Goal: Task Accomplishment & Management: Use online tool/utility

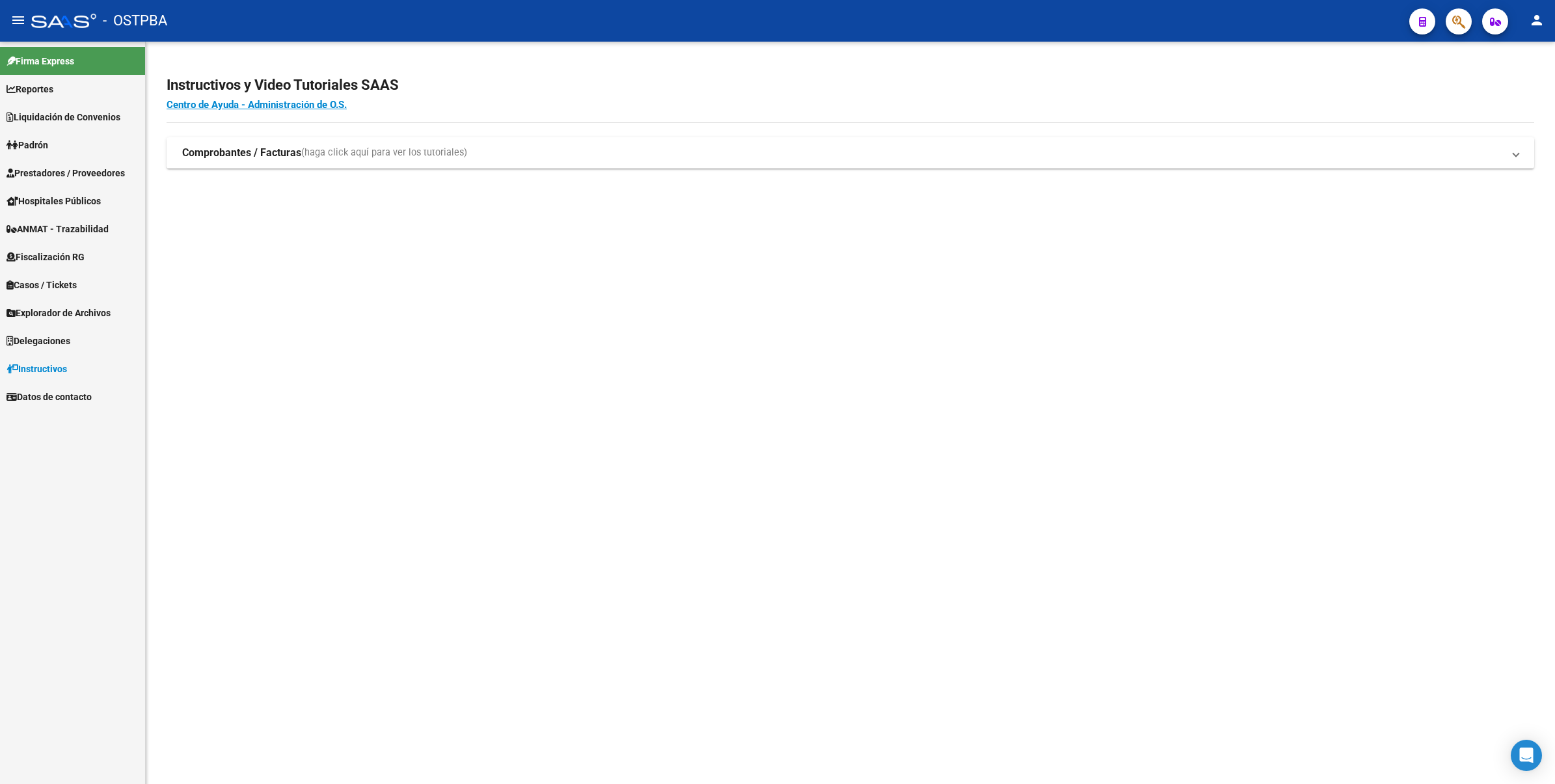
click at [56, 170] on span "Prestadores / Proveedores" at bounding box center [65, 173] width 118 height 15
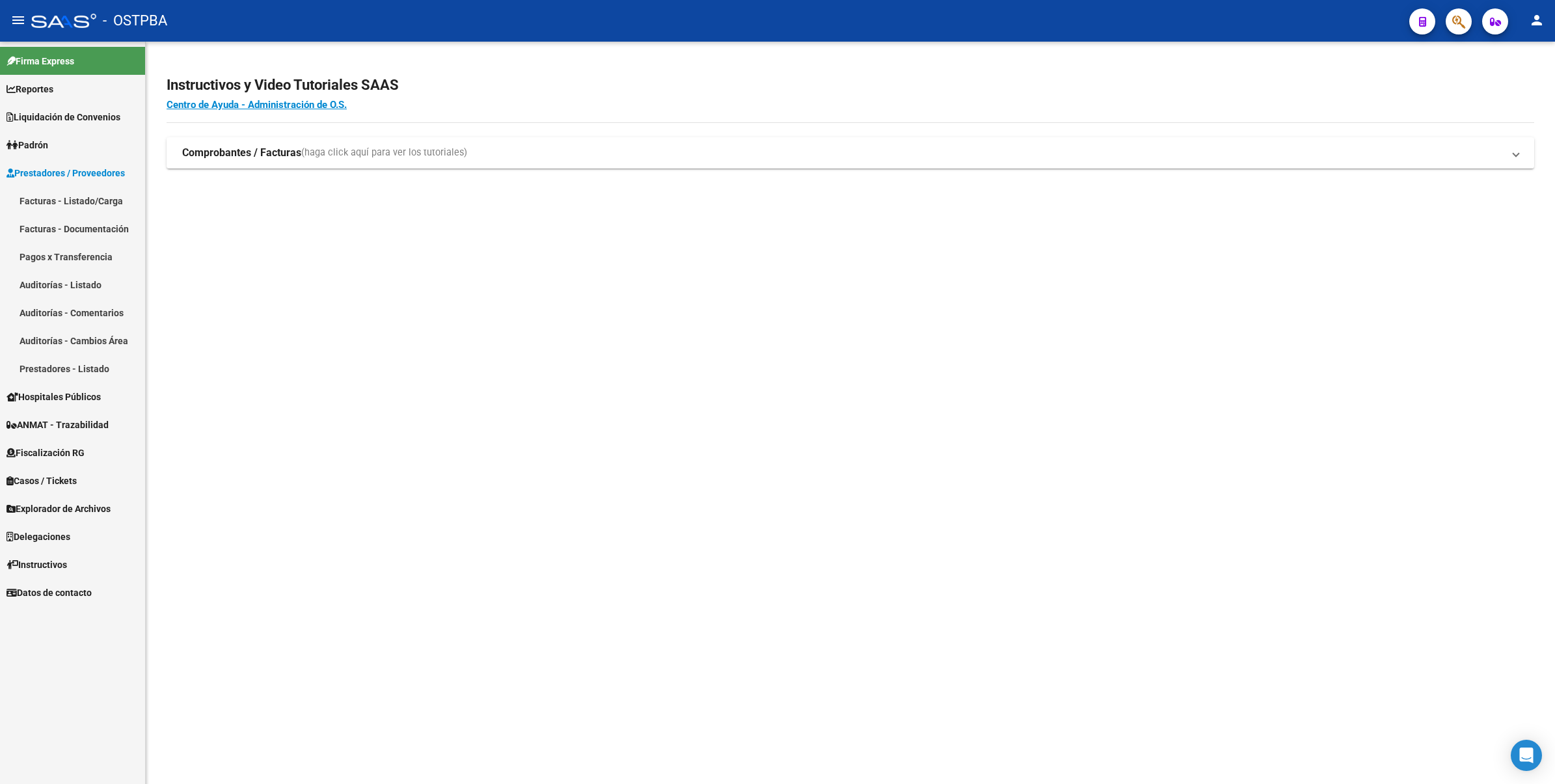
click at [53, 203] on link "Facturas - Listado/Carga" at bounding box center [72, 201] width 145 height 28
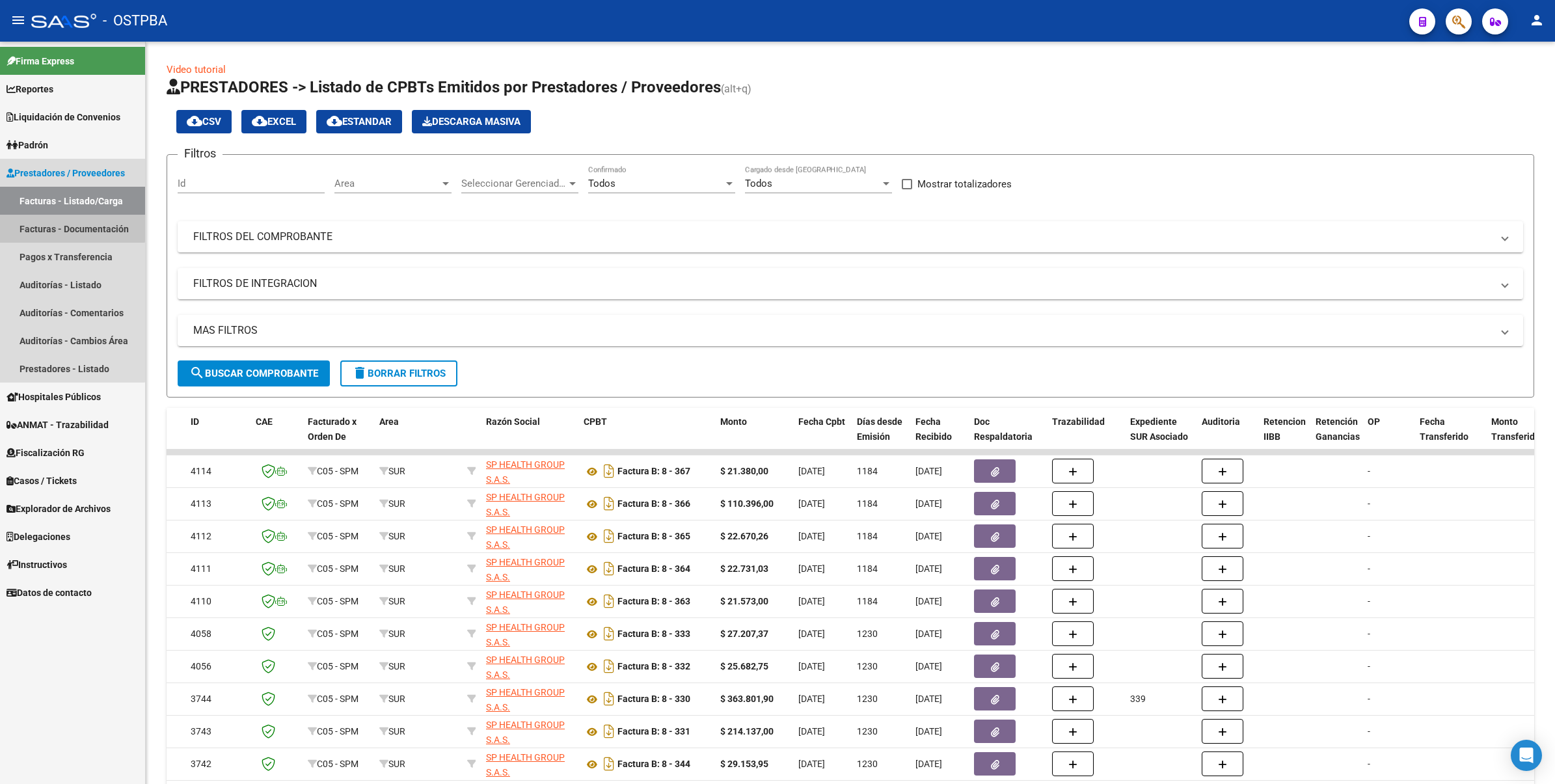
click at [72, 222] on link "Facturas - Documentación" at bounding box center [72, 228] width 145 height 28
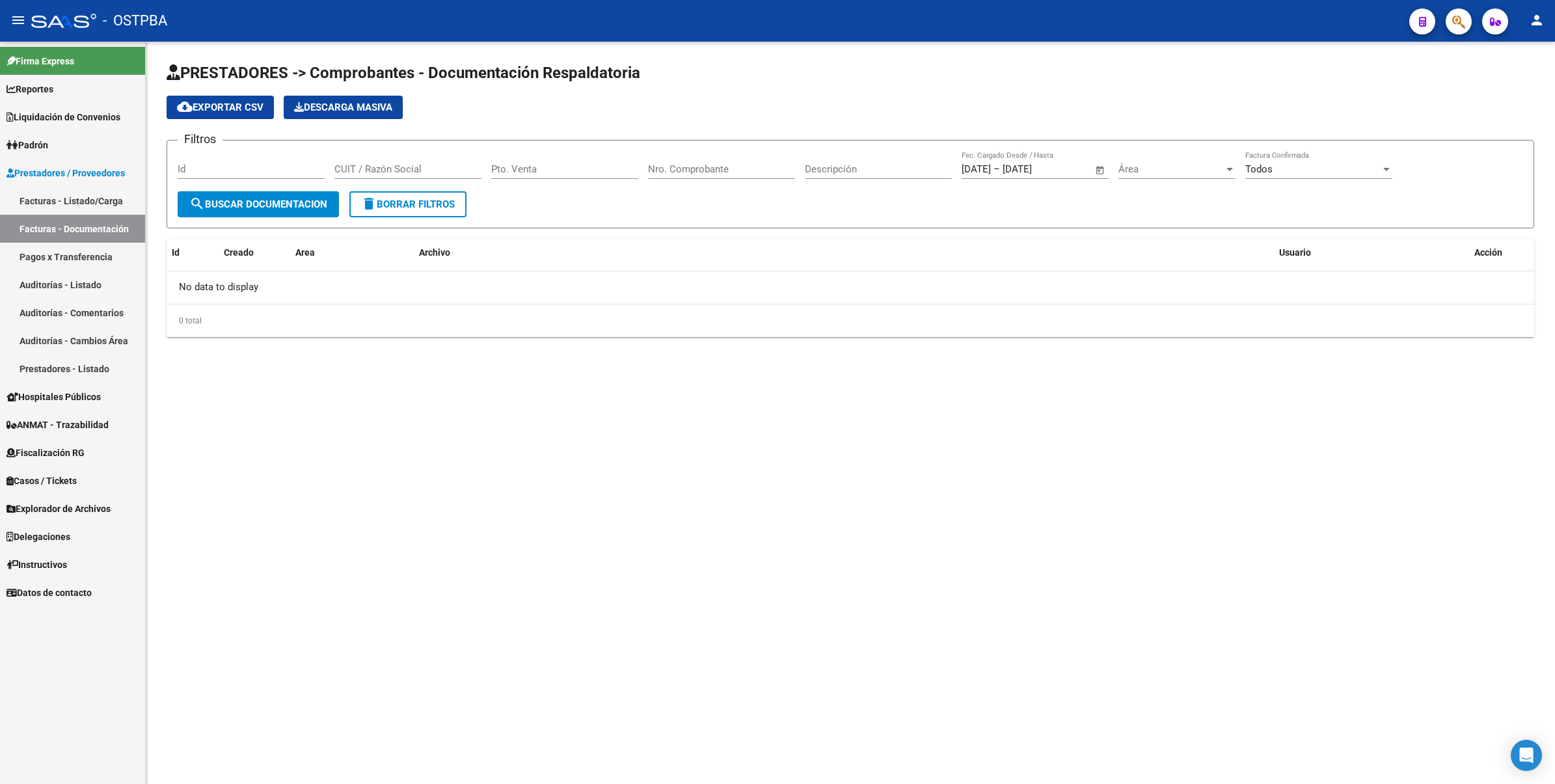
click at [86, 196] on link "Facturas - Listado/Carga" at bounding box center [72, 201] width 145 height 28
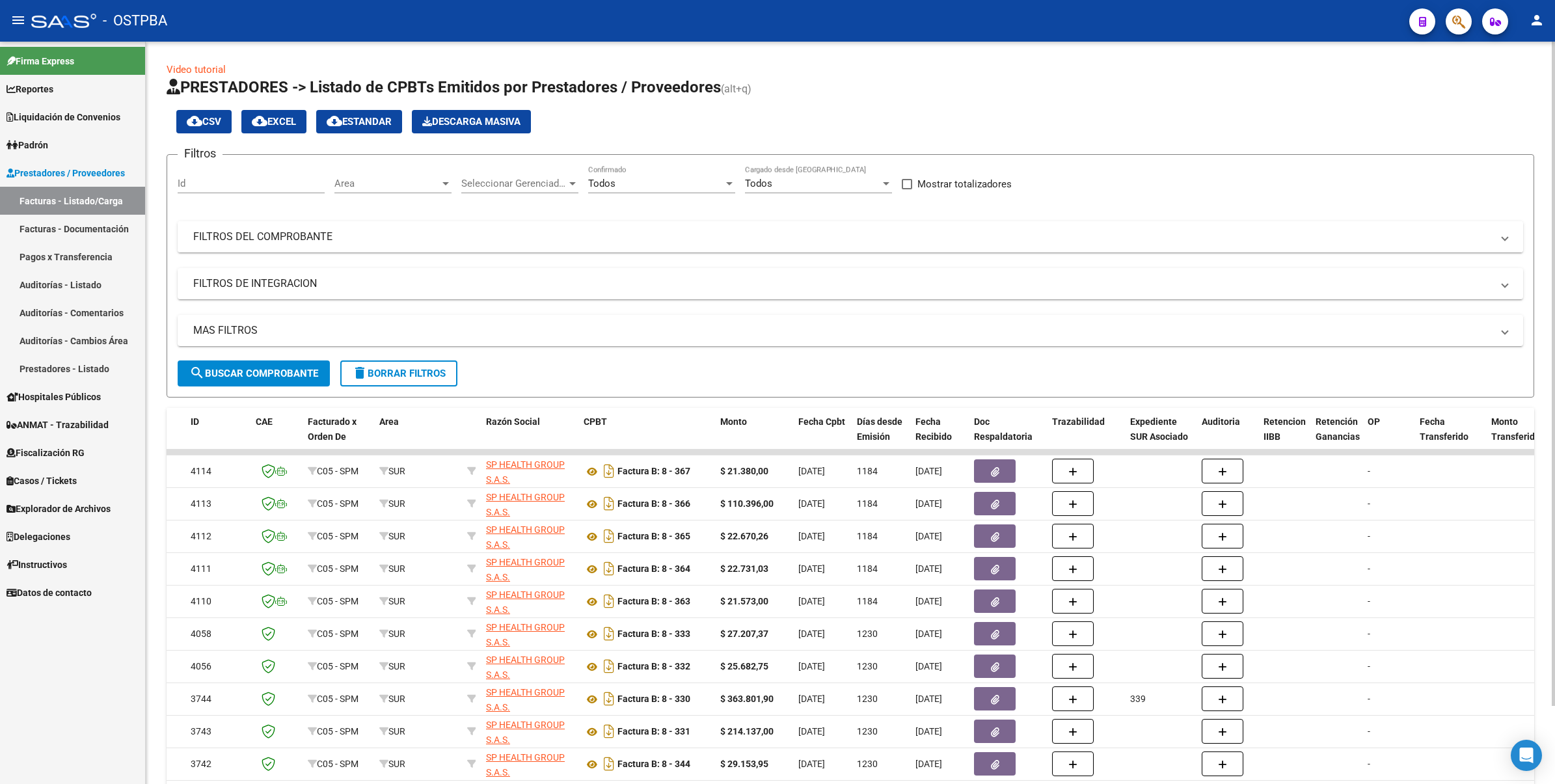
click at [322, 235] on mat-panel-title "FILTROS DEL COMPROBANTE" at bounding box center [842, 237] width 1299 height 15
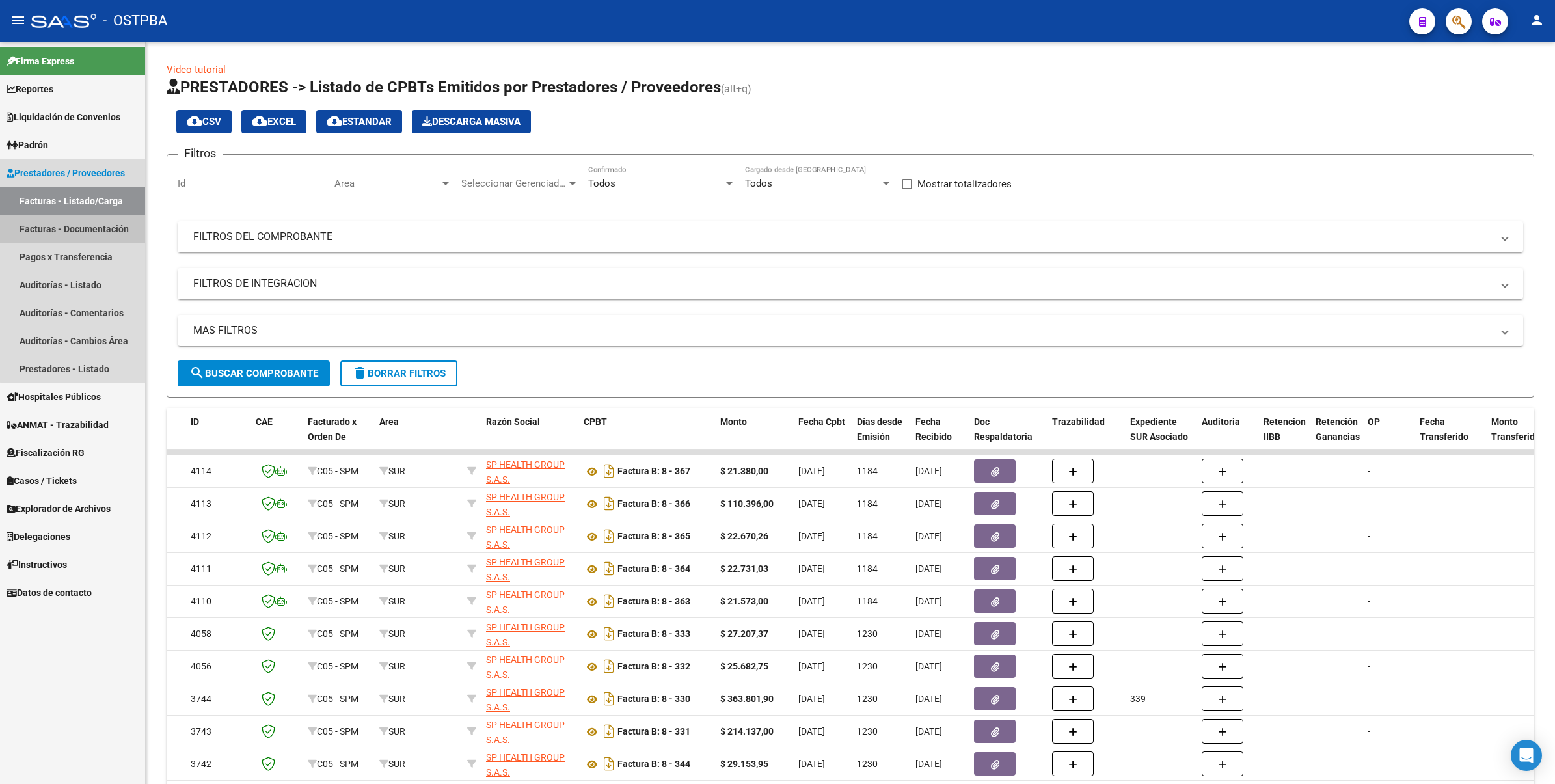
click at [80, 229] on link "Facturas - Documentación" at bounding box center [72, 228] width 145 height 28
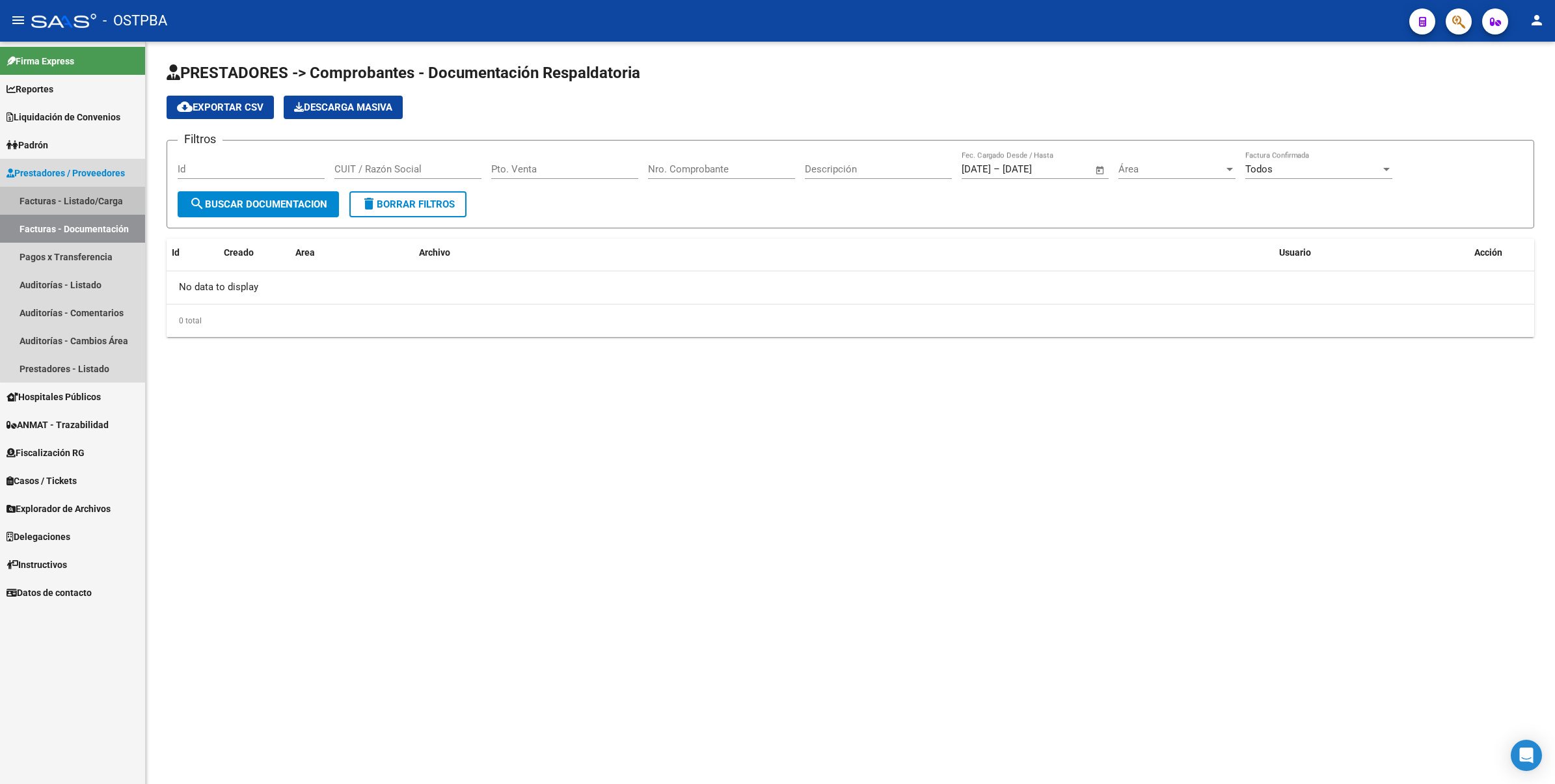
click at [83, 197] on link "Facturas - Listado/Carga" at bounding box center [72, 201] width 145 height 28
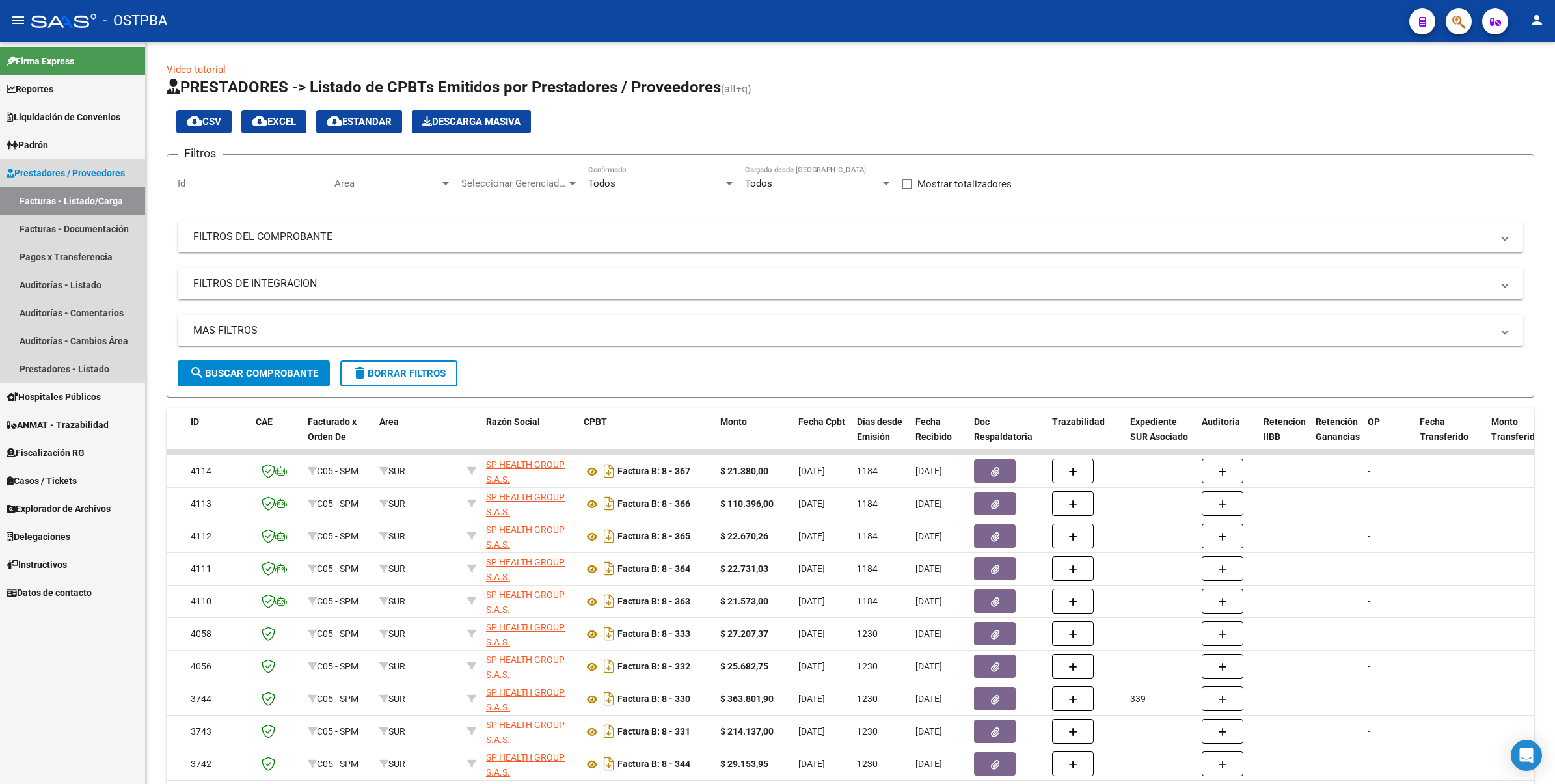
click at [89, 168] on span "Prestadores / Proveedores" at bounding box center [65, 173] width 118 height 15
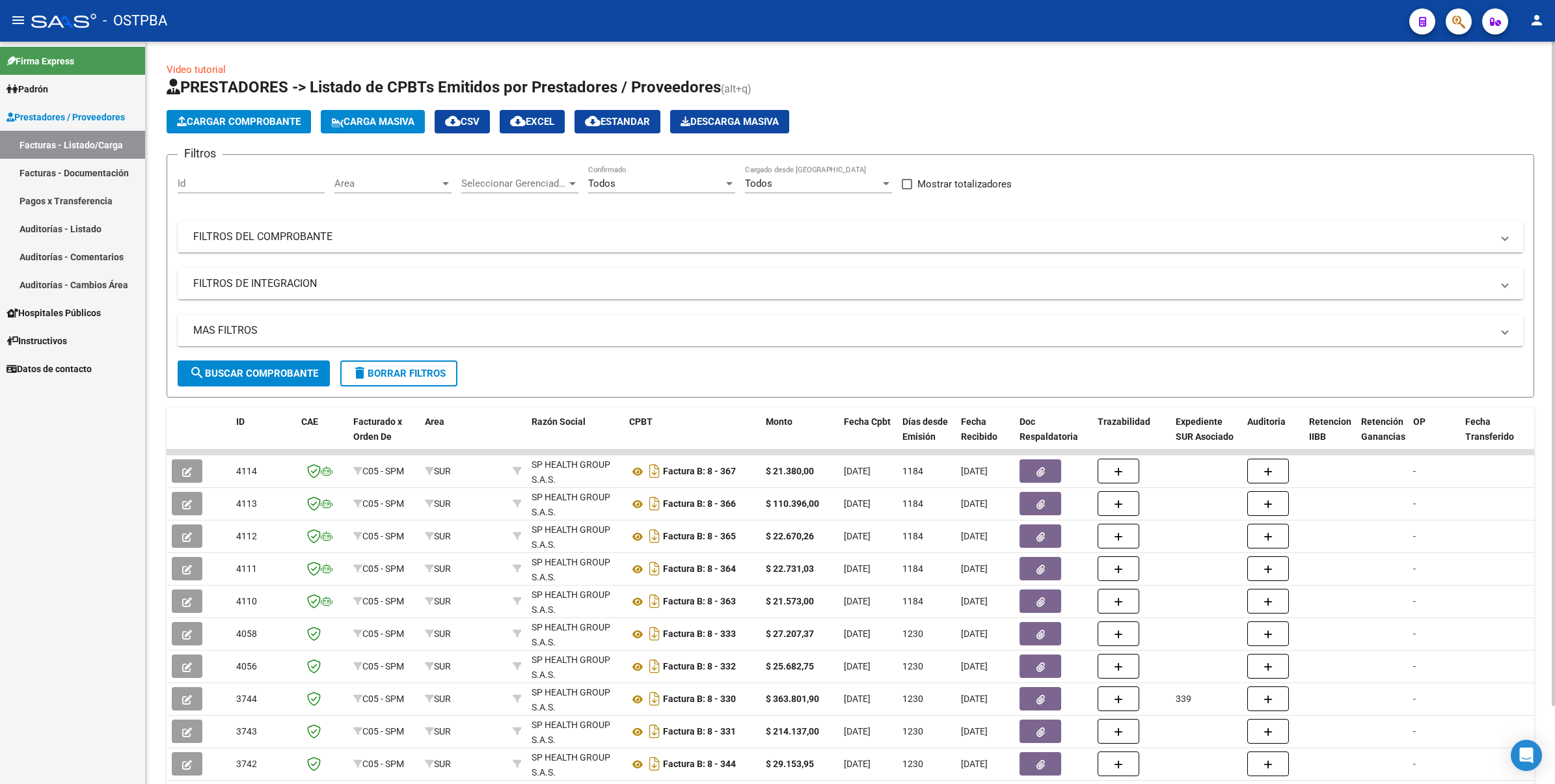
click at [240, 117] on span "Cargar Comprobante" at bounding box center [239, 122] width 124 height 12
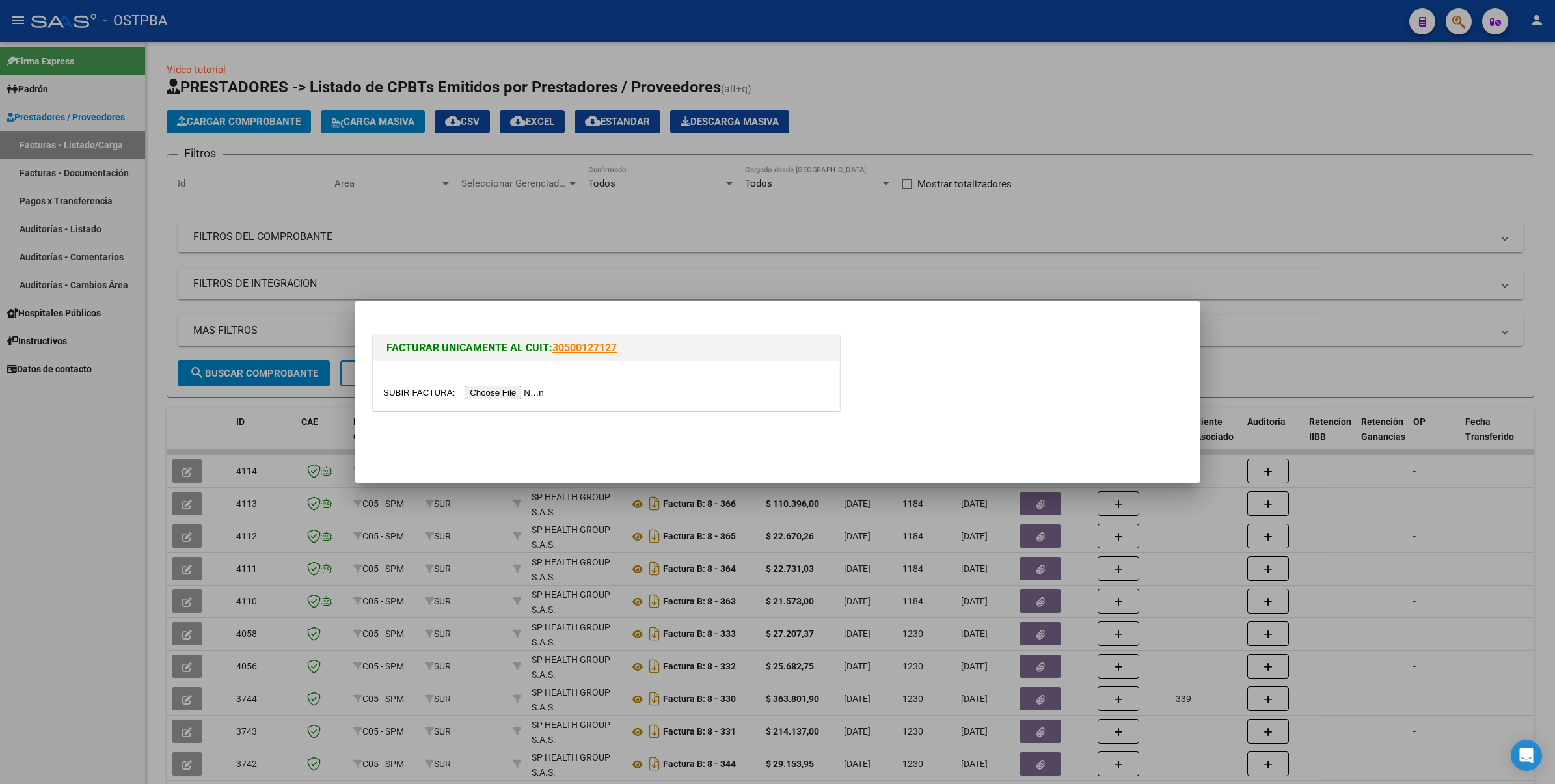
click at [1326, 183] on div at bounding box center [777, 392] width 1555 height 784
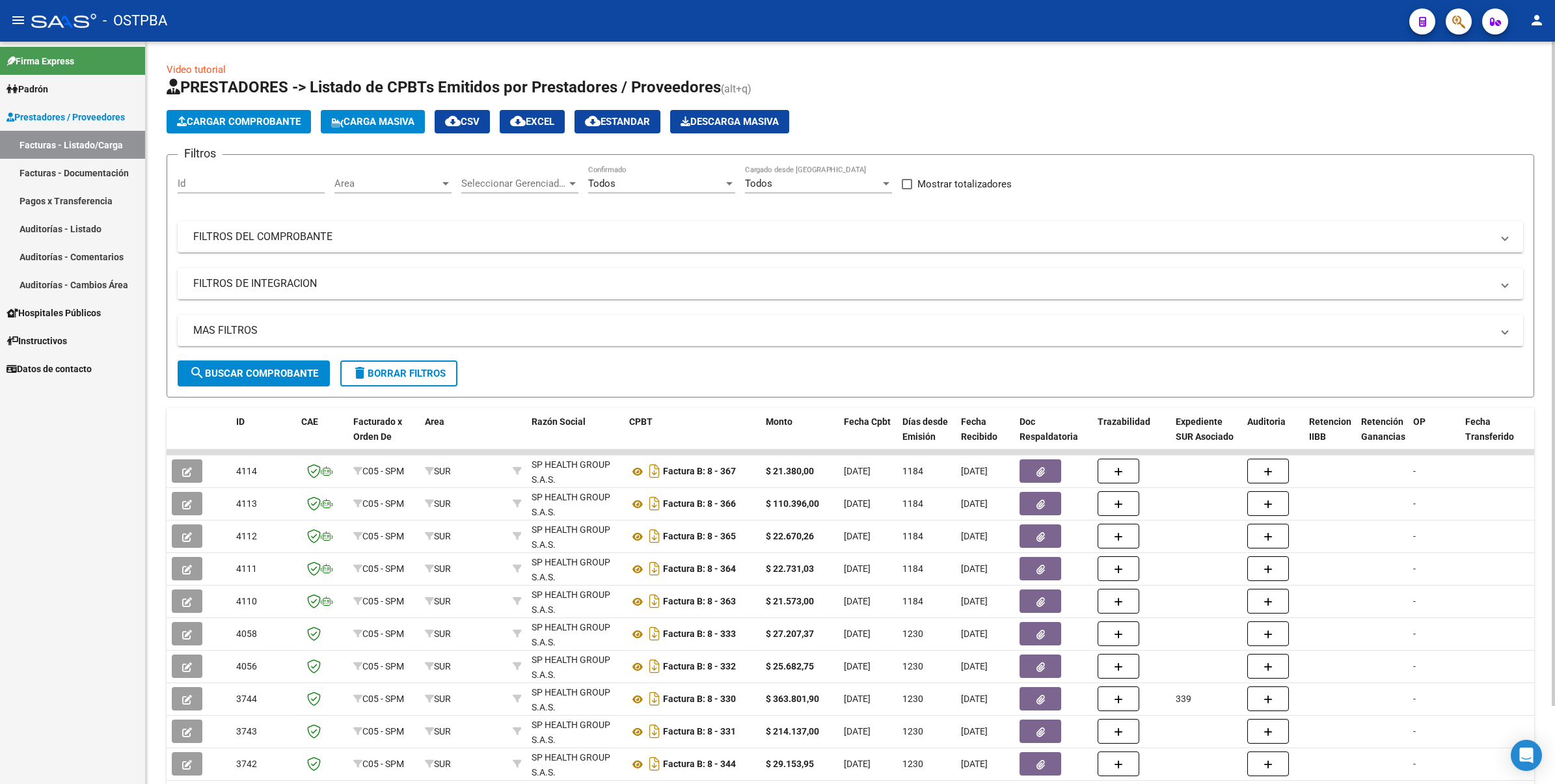
click at [264, 117] on span "Cargar Comprobante" at bounding box center [239, 122] width 124 height 12
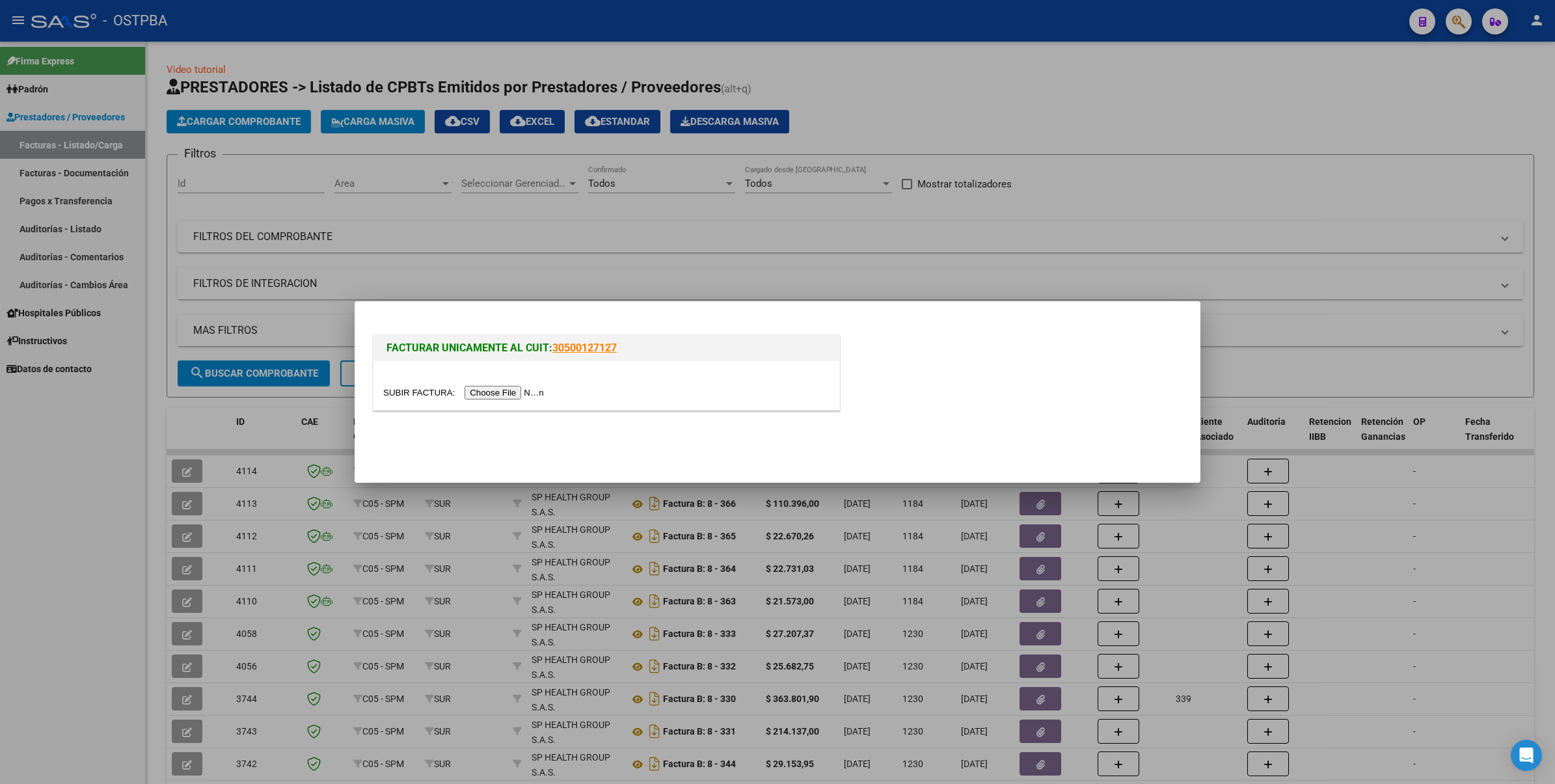
drag, startPoint x: 1162, startPoint y: 90, endPoint x: 567, endPoint y: 213, distance: 607.6
click at [1161, 91] on div at bounding box center [777, 392] width 1555 height 784
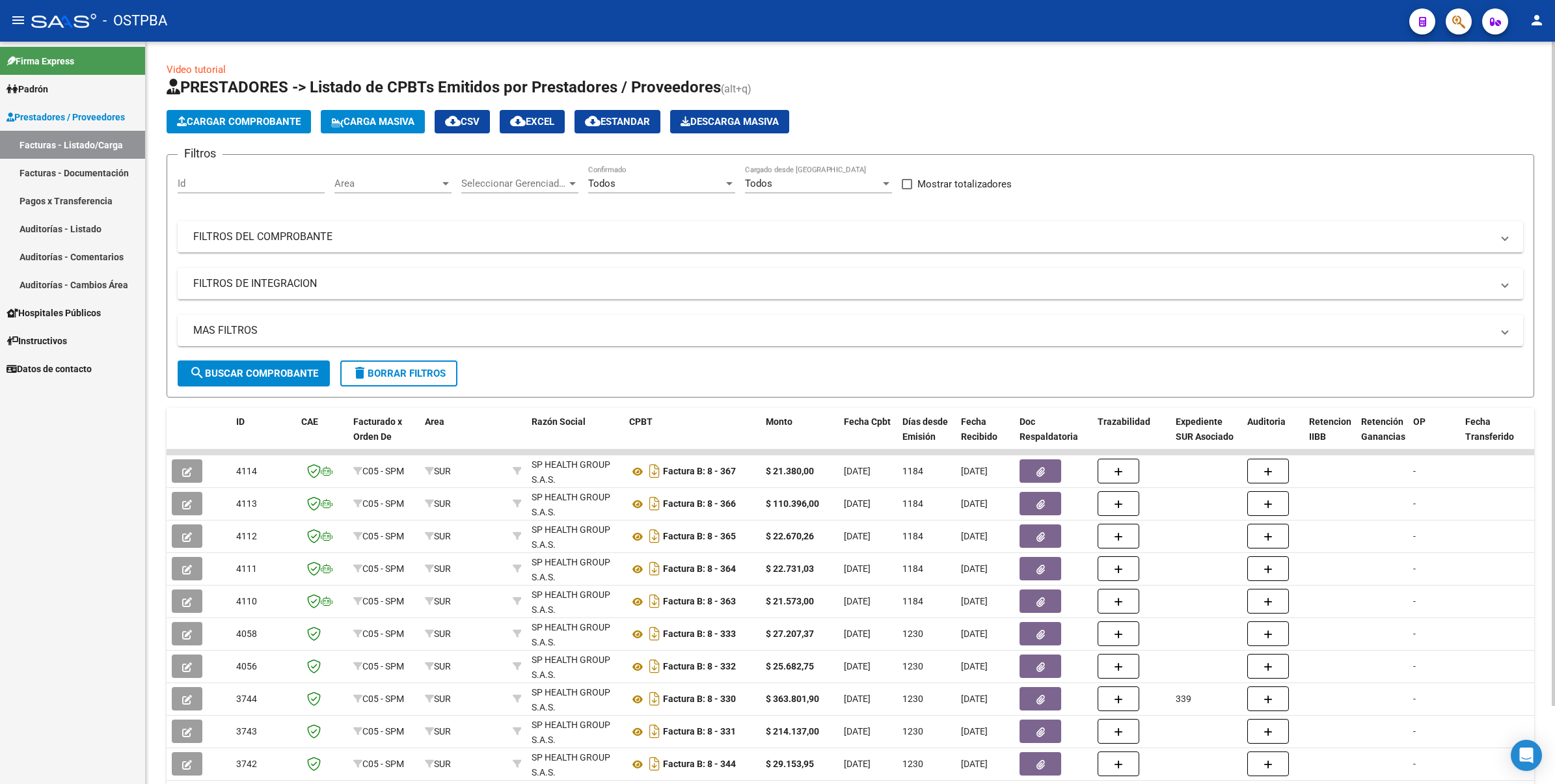
click at [421, 176] on div "Area Area" at bounding box center [393, 179] width 117 height 28
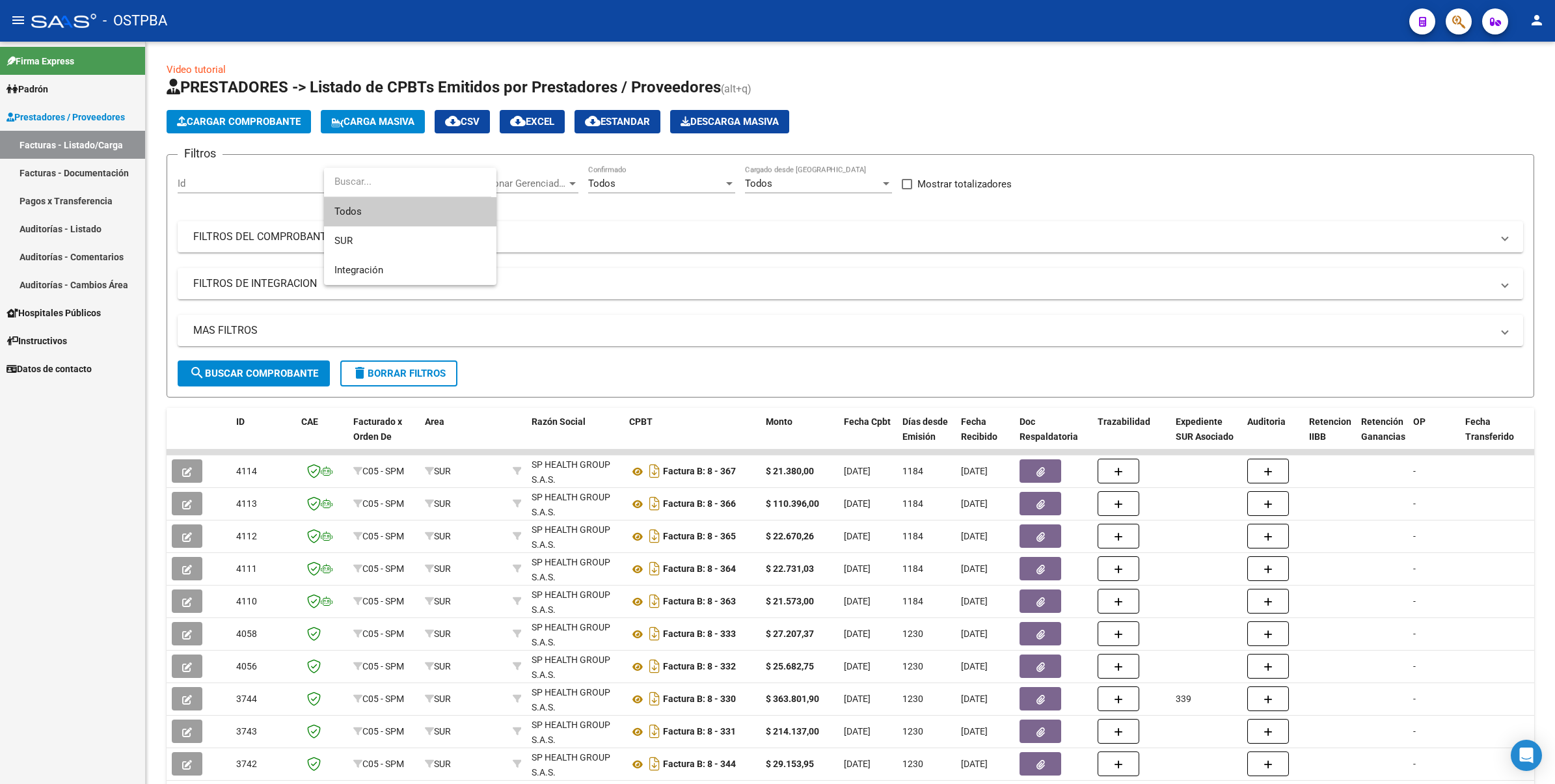
click at [1079, 105] on div at bounding box center [777, 392] width 1555 height 784
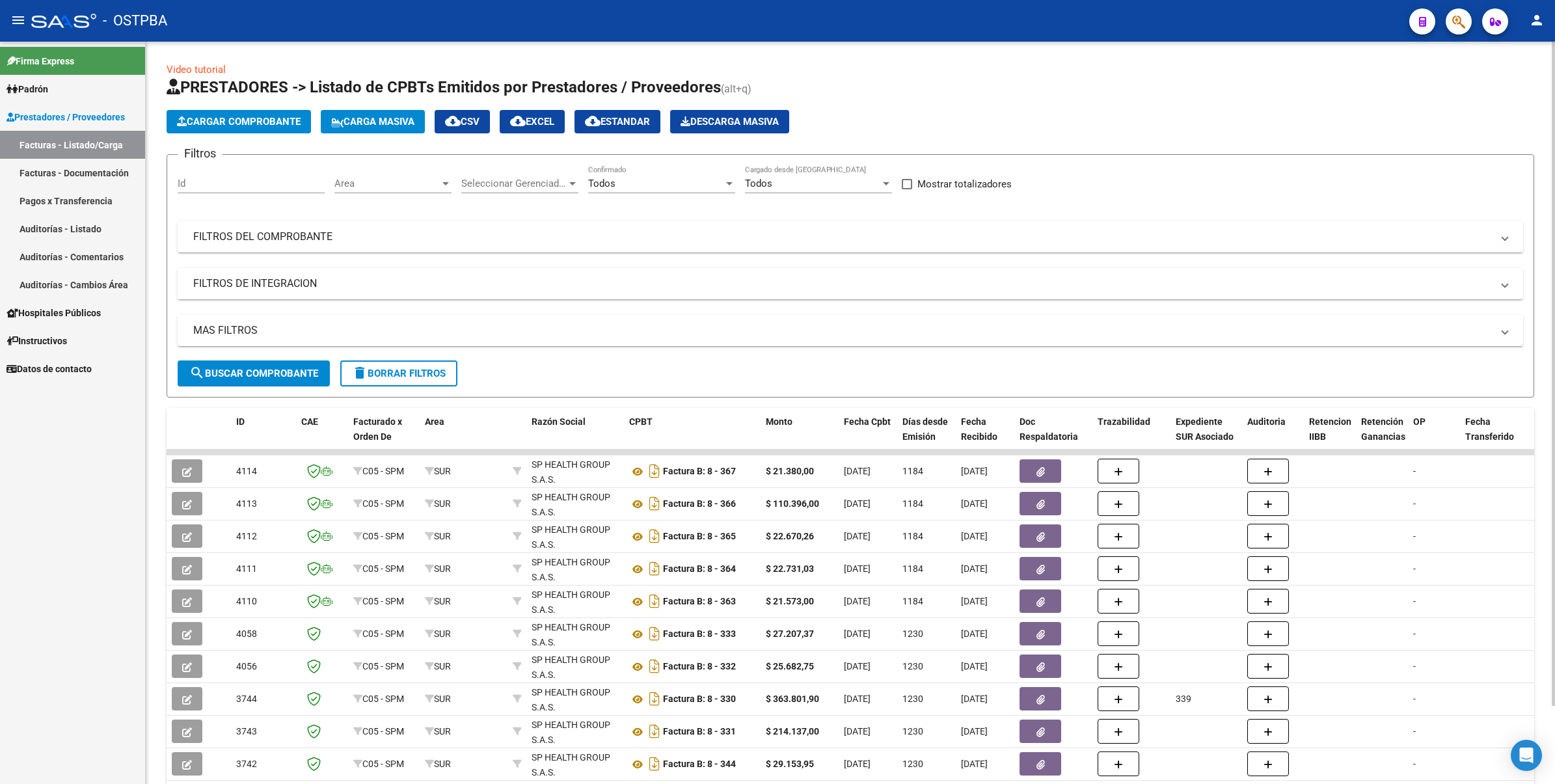
click at [298, 282] on mat-panel-title "FILTROS DE INTEGRACION" at bounding box center [842, 283] width 1299 height 15
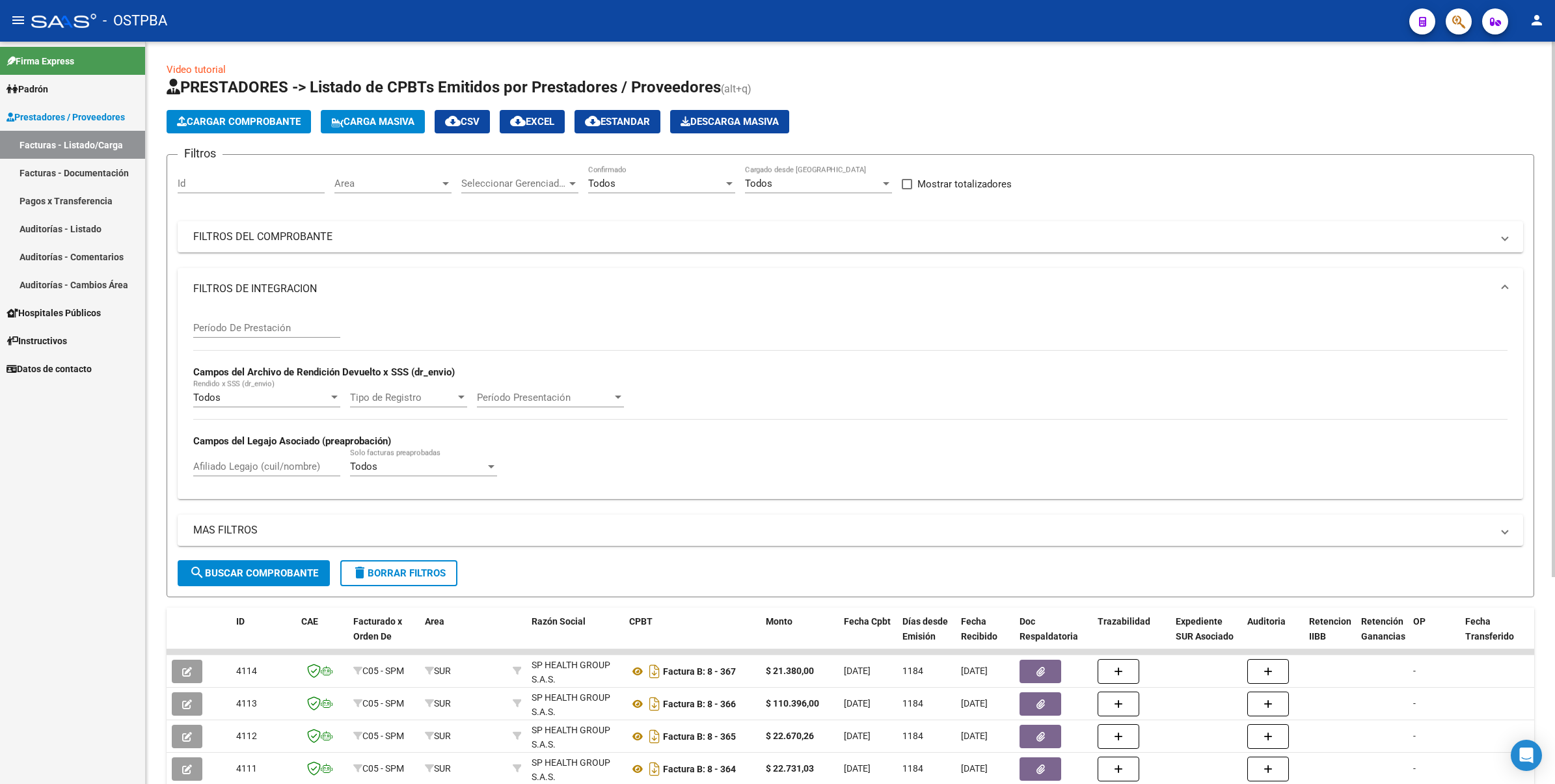
click at [801, 322] on div "Período De Prestación Campos del Archivo de Rendición Devuelto x SSS (dr_envio)…" at bounding box center [850, 399] width 1314 height 179
click at [433, 178] on span "Area" at bounding box center [388, 183] width 106 height 12
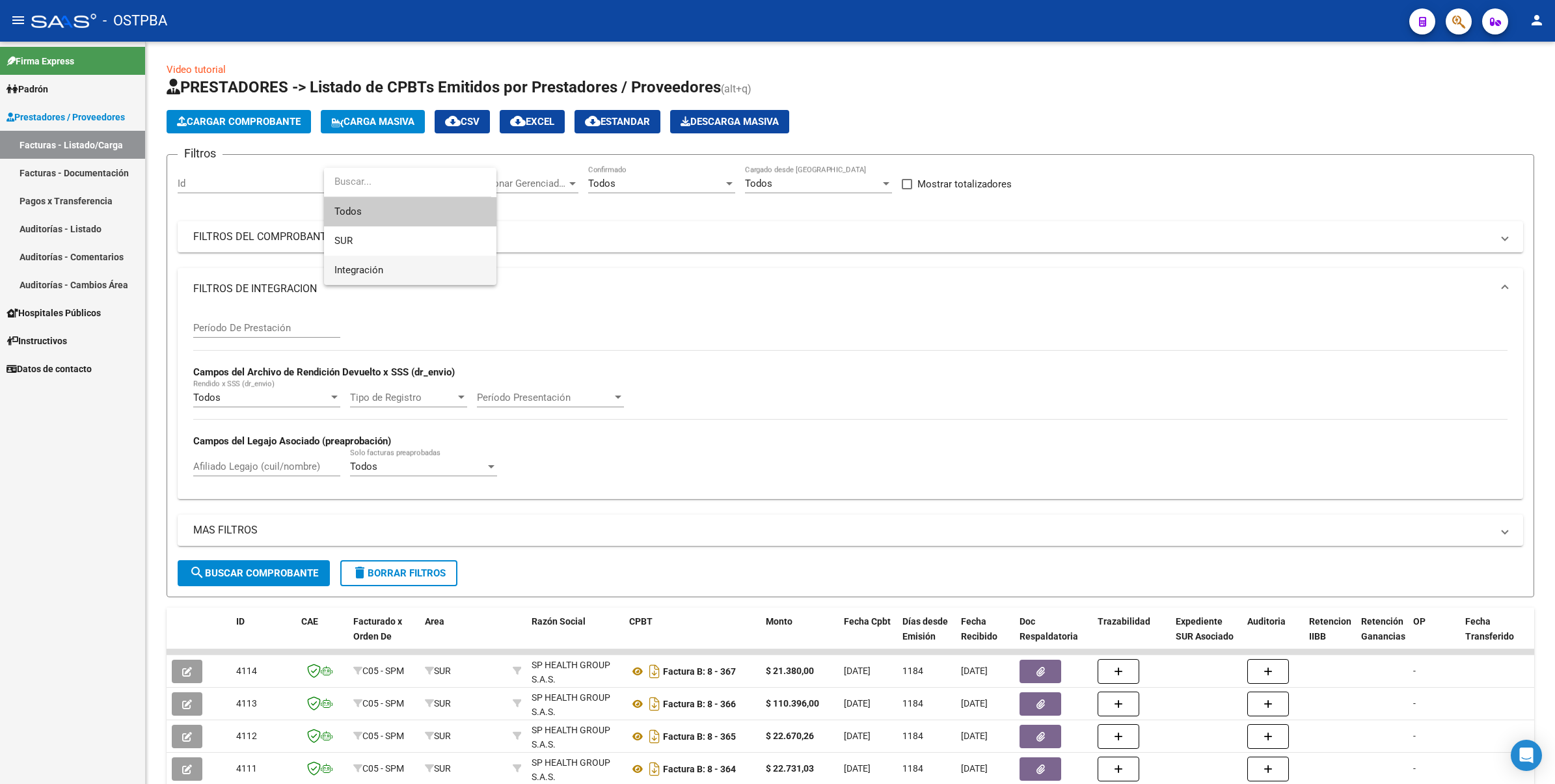
click at [415, 278] on span "Integración" at bounding box center [410, 270] width 151 height 29
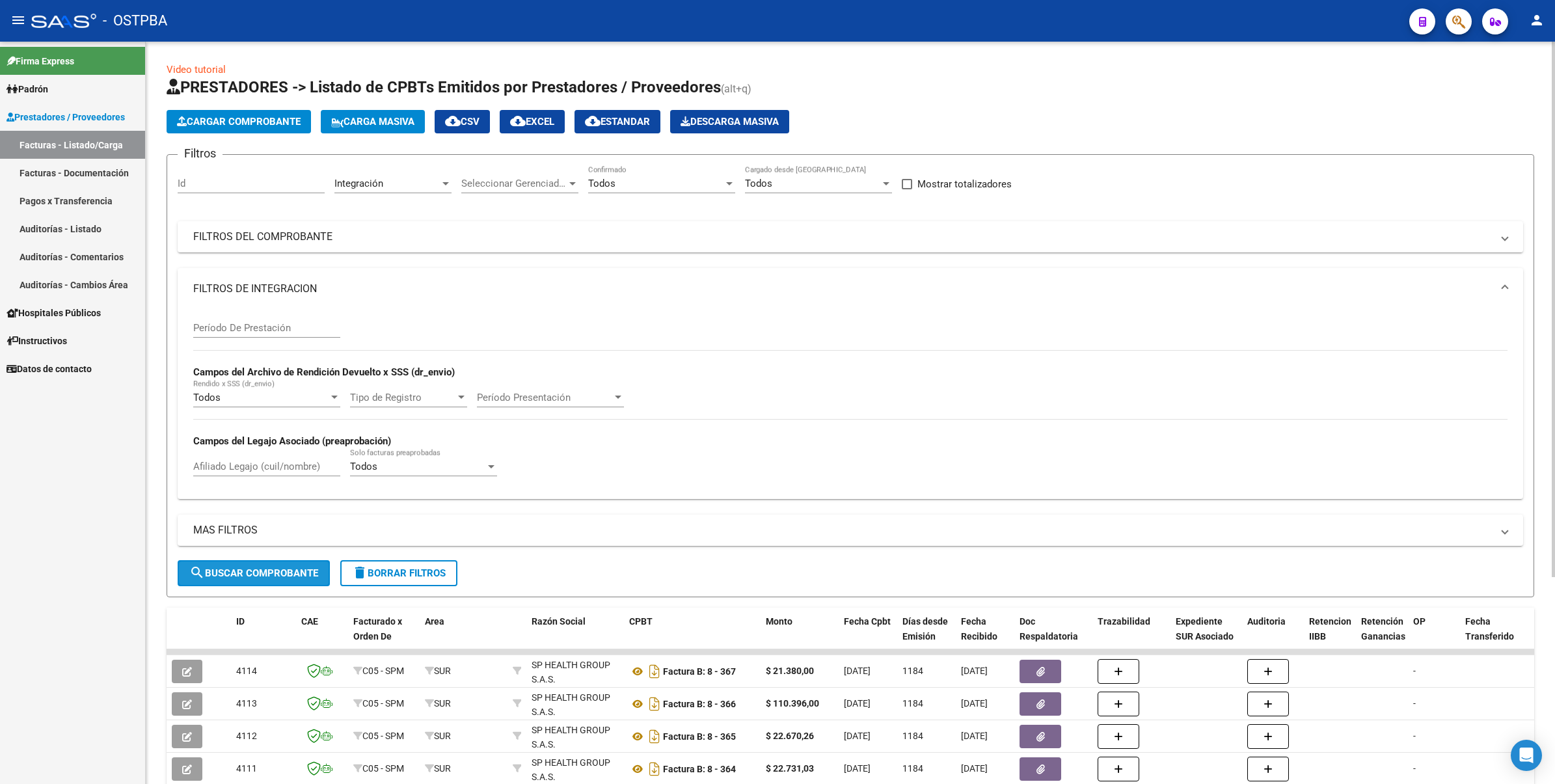
click at [252, 567] on span "search Buscar Comprobante" at bounding box center [253, 573] width 128 height 12
